Goal: Task Accomplishment & Management: Manage account settings

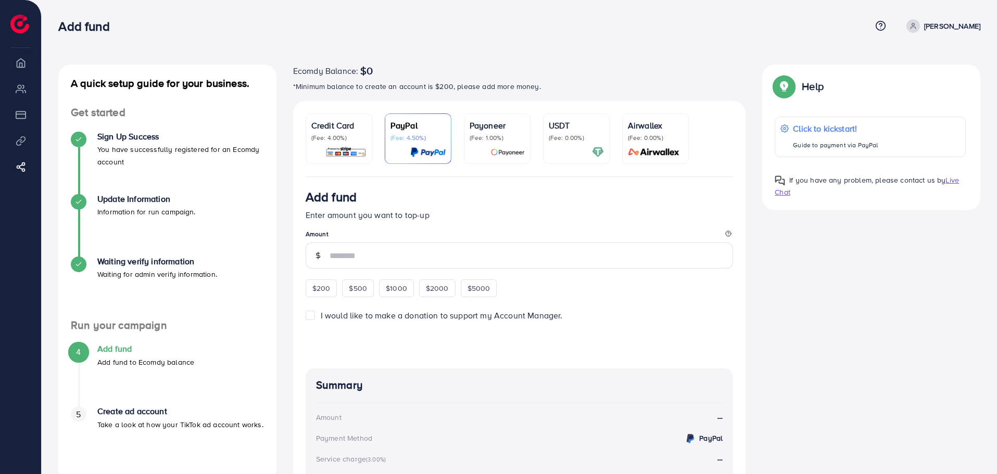
click at [20, 60] on li "Overview" at bounding box center [20, 62] width 41 height 21
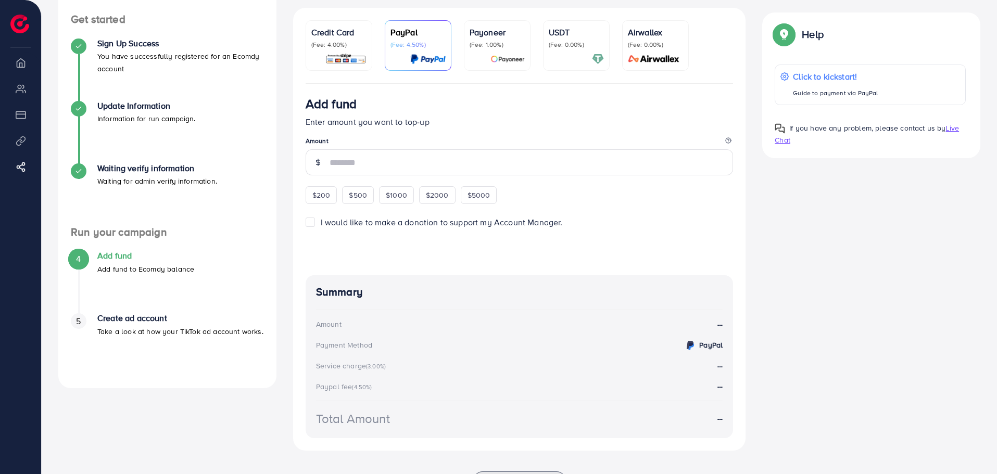
scroll to position [141, 0]
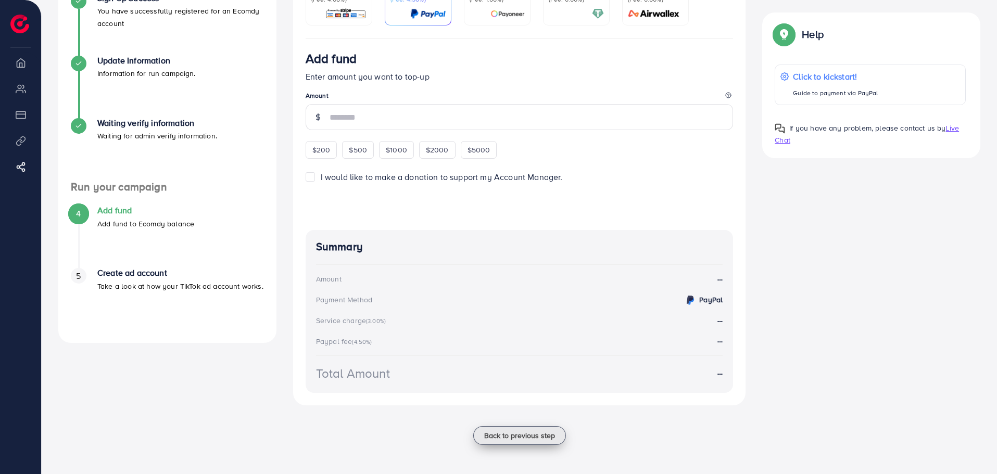
click at [533, 440] on span "Back to previous step" at bounding box center [519, 435] width 71 height 10
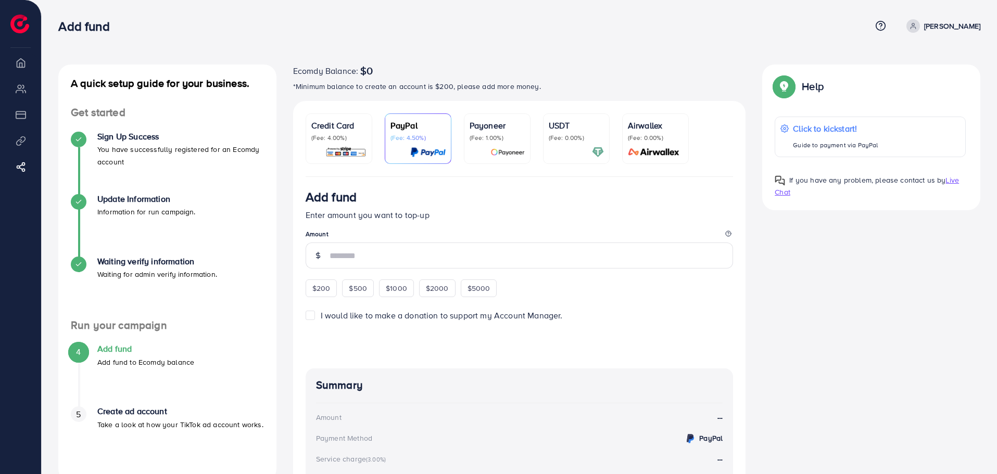
click at [23, 62] on li "Overview" at bounding box center [20, 62] width 41 height 21
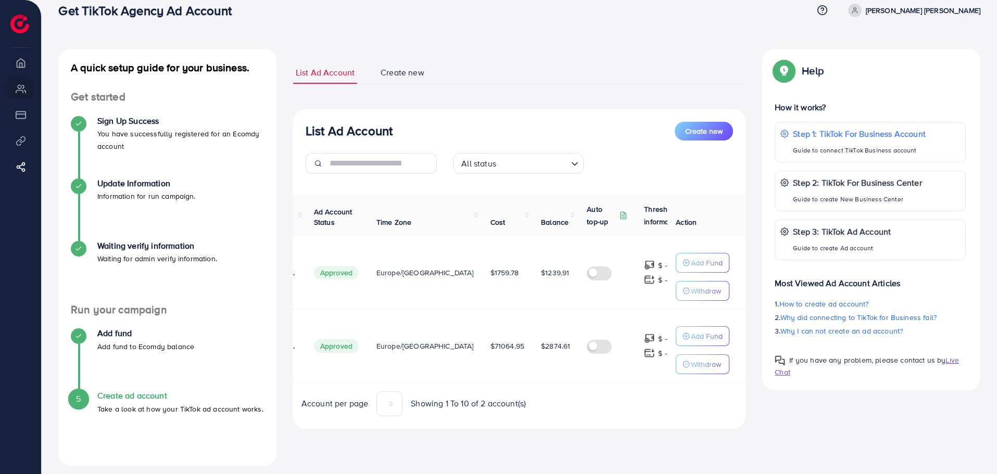
scroll to position [24, 0]
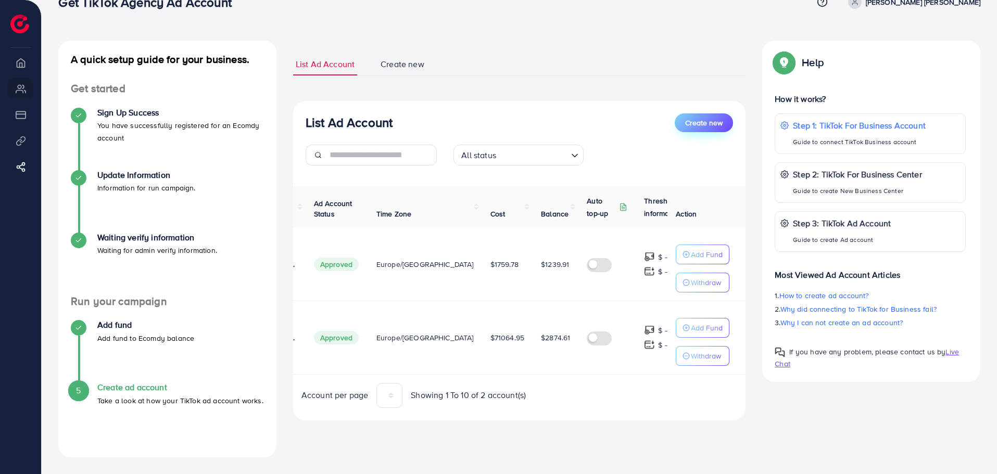
click at [725, 121] on button "Create new" at bounding box center [703, 122] width 58 height 19
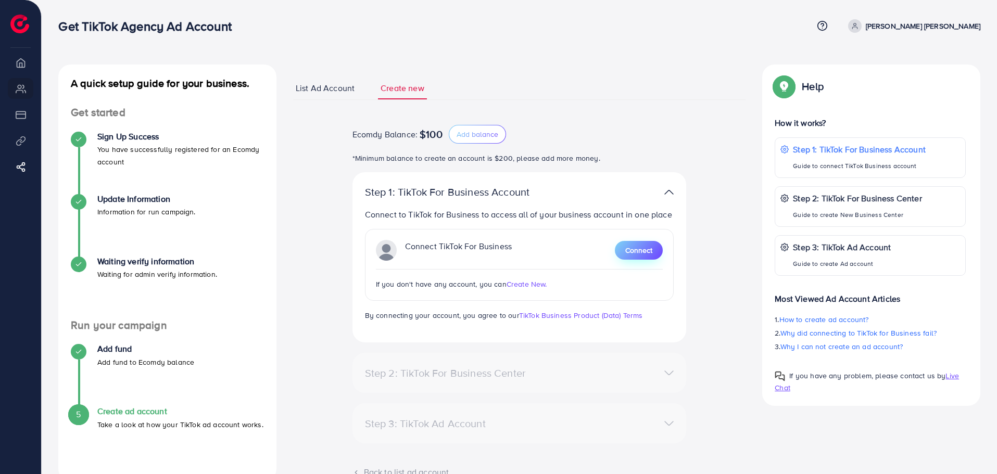
click at [645, 253] on span "Connect" at bounding box center [638, 250] width 27 height 10
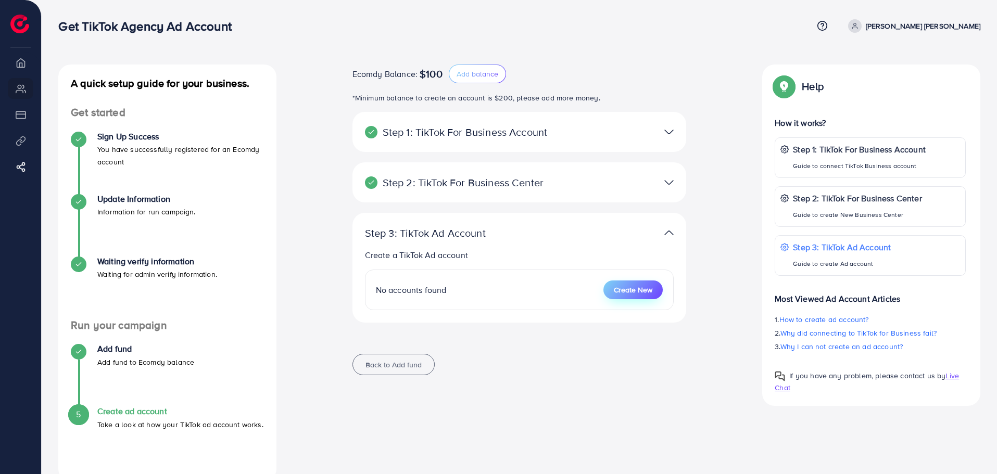
click at [642, 296] on button "Create New" at bounding box center [632, 290] width 59 height 19
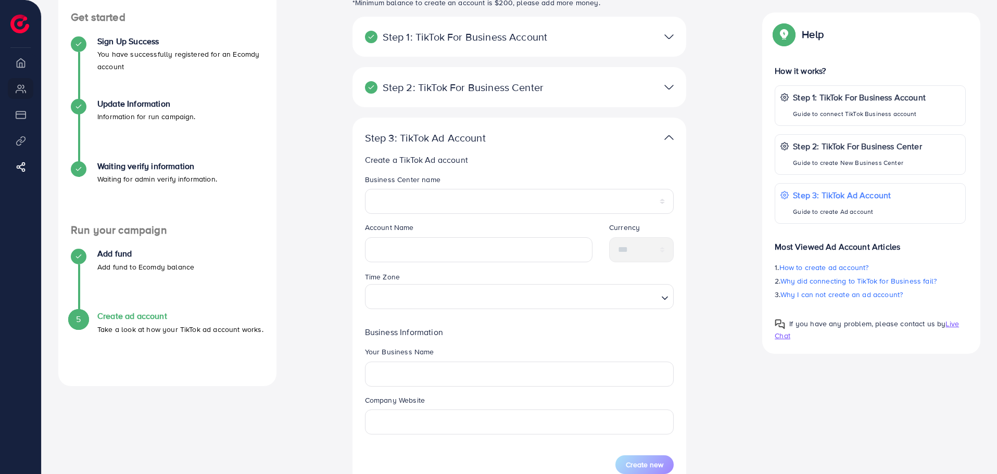
scroll to position [104, 0]
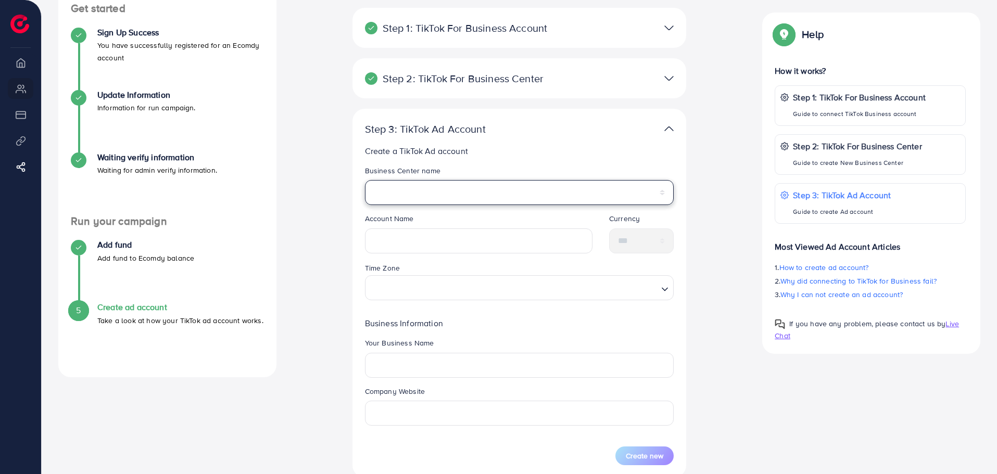
click at [444, 198] on select "**********" at bounding box center [519, 192] width 309 height 25
select select "**********"
click at [365, 180] on select "**********" at bounding box center [519, 192] width 309 height 25
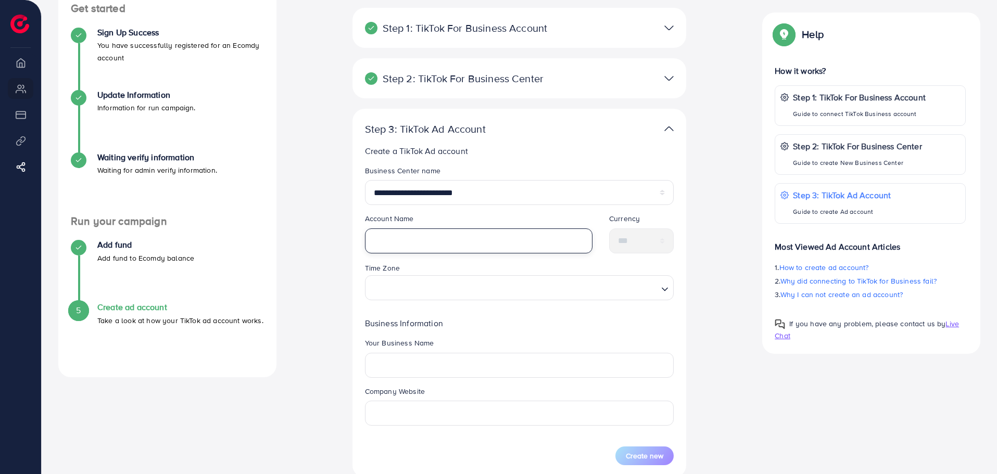
click at [453, 240] on input "text" at bounding box center [478, 240] width 227 height 25
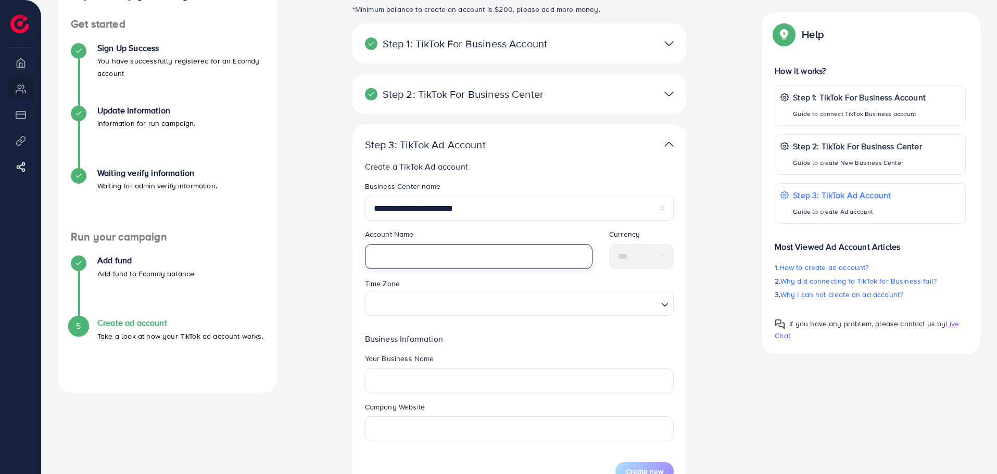
scroll to position [85, 0]
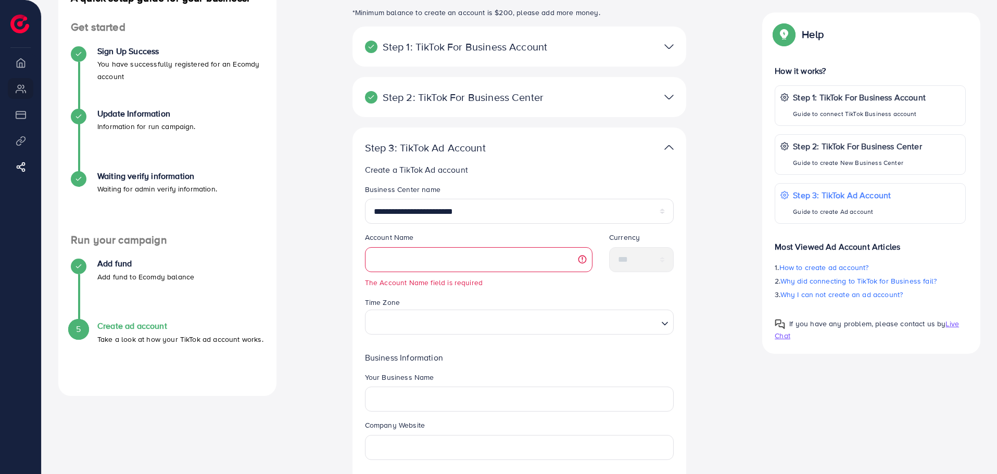
click at [644, 46] on div at bounding box center [628, 46] width 109 height 15
click at [661, 95] on div at bounding box center [628, 97] width 109 height 15
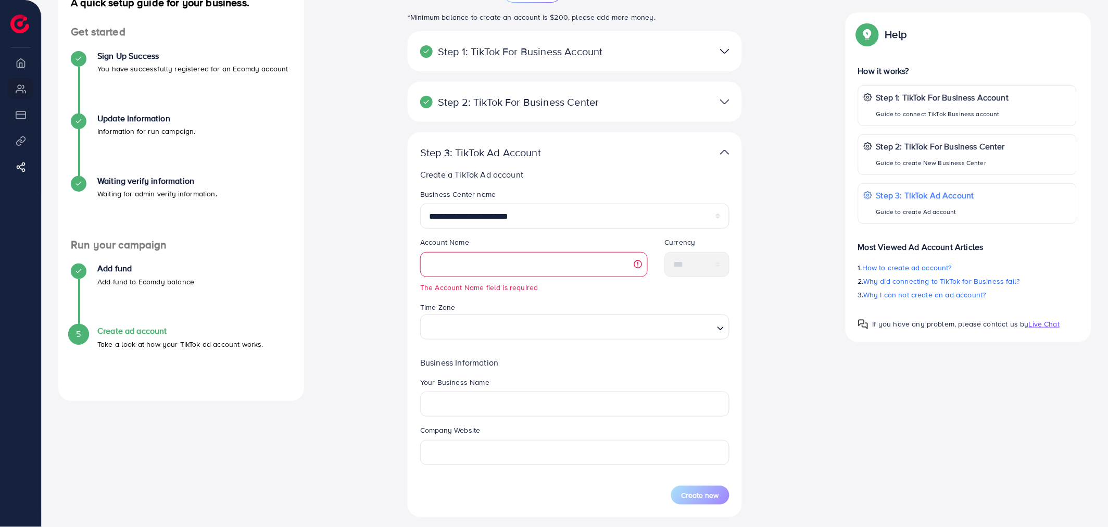
scroll to position [101, 0]
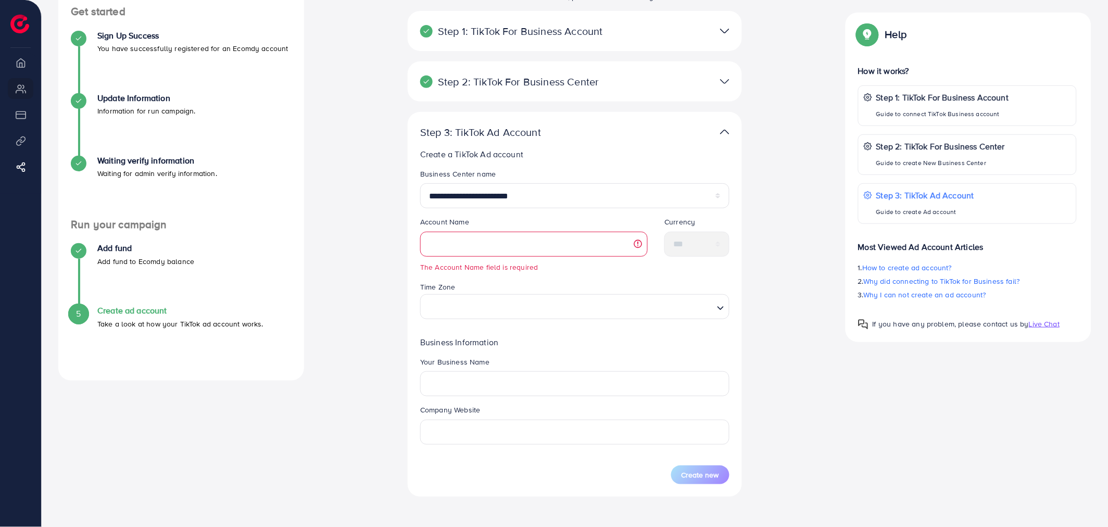
click at [18, 26] on img at bounding box center [19, 24] width 19 height 19
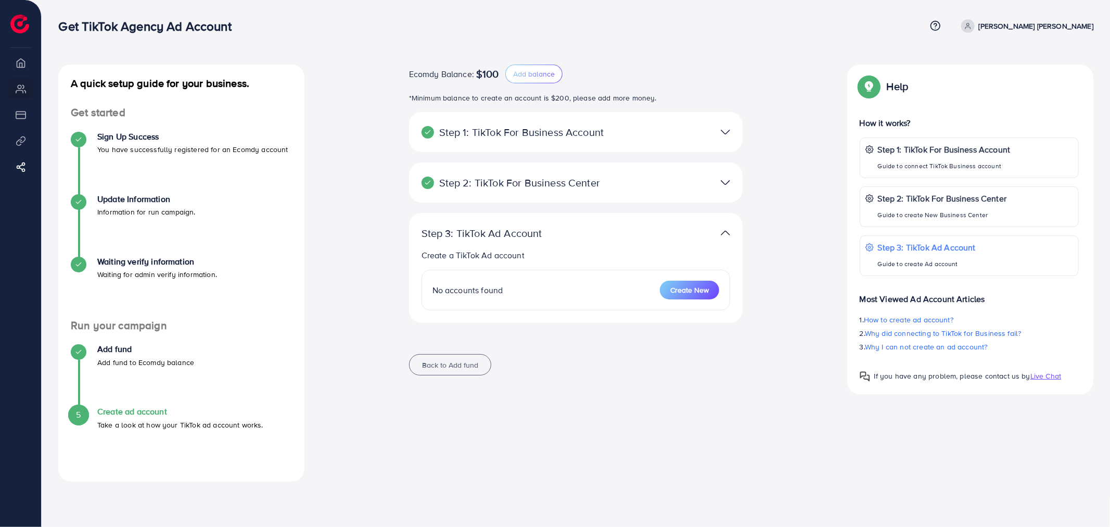
click at [14, 33] on img at bounding box center [19, 24] width 19 height 19
click at [23, 163] on icon at bounding box center [23, 167] width 10 height 10
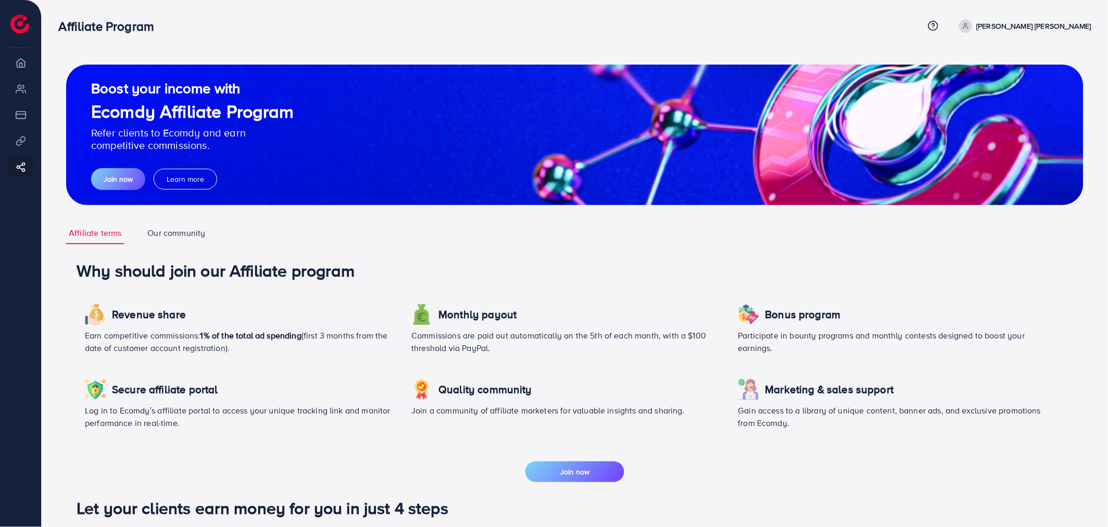
click at [22, 65] on li "Overview" at bounding box center [20, 62] width 41 height 21
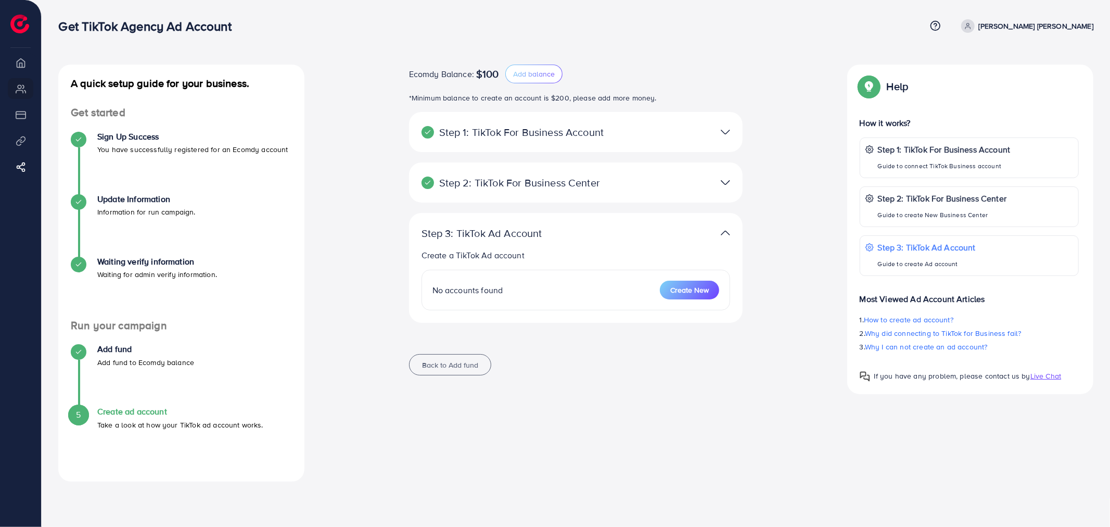
click at [14, 28] on img at bounding box center [19, 24] width 19 height 19
